Goal: Go to known website: Access a specific website the user already knows

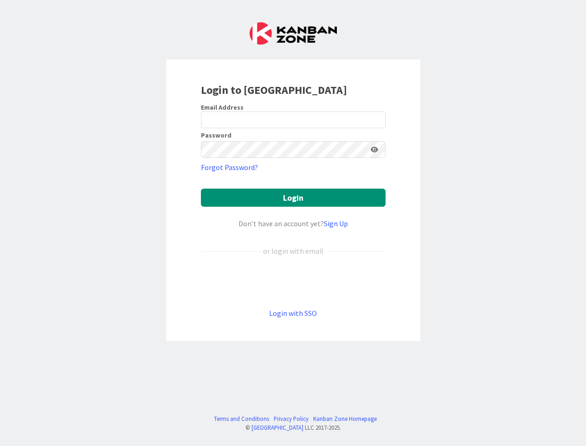
click at [293, 223] on div "Don’t have an account yet? Sign Up" at bounding box center [293, 223] width 185 height 11
click at [375, 149] on icon at bounding box center [374, 149] width 7 height 6
click at [293, 197] on button "Login" at bounding box center [293, 197] width 185 height 18
